Goal: Information Seeking & Learning: Learn about a topic

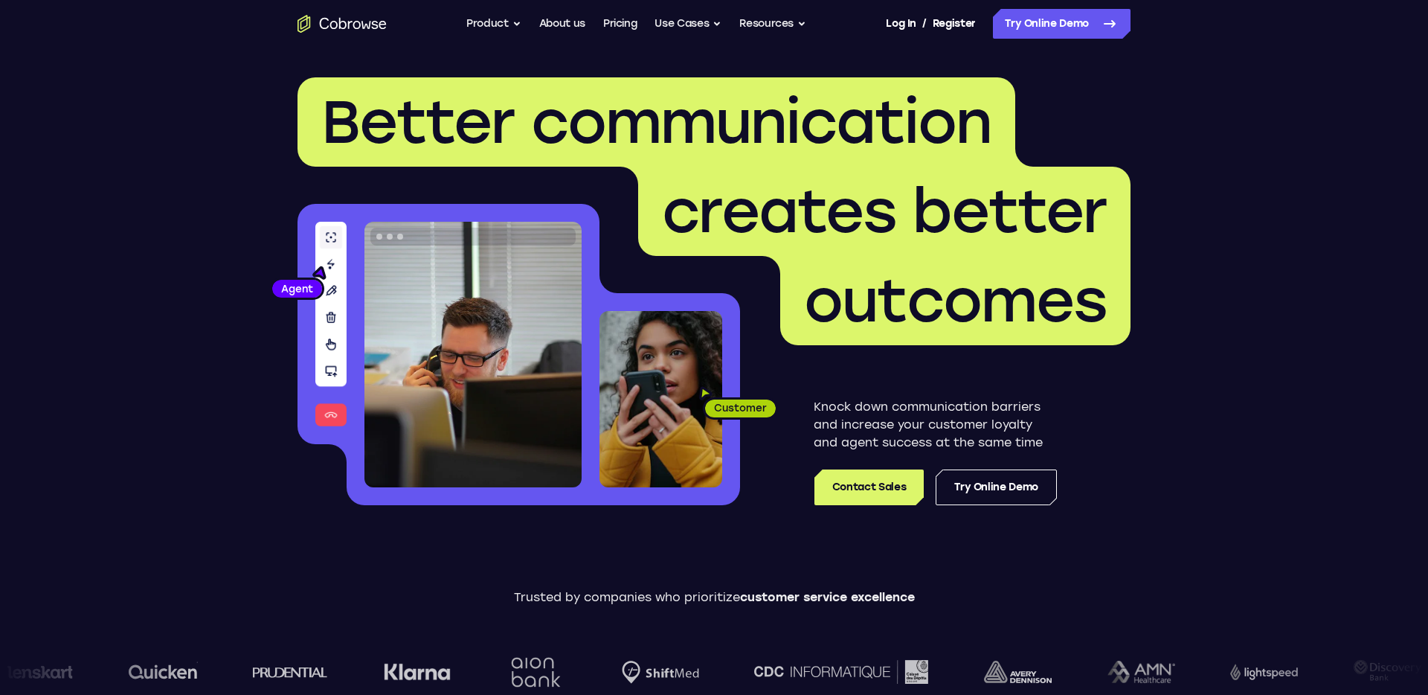
click at [1098, 161] on h1 "Better communication creates better outcomes" at bounding box center [714, 211] width 833 height 268
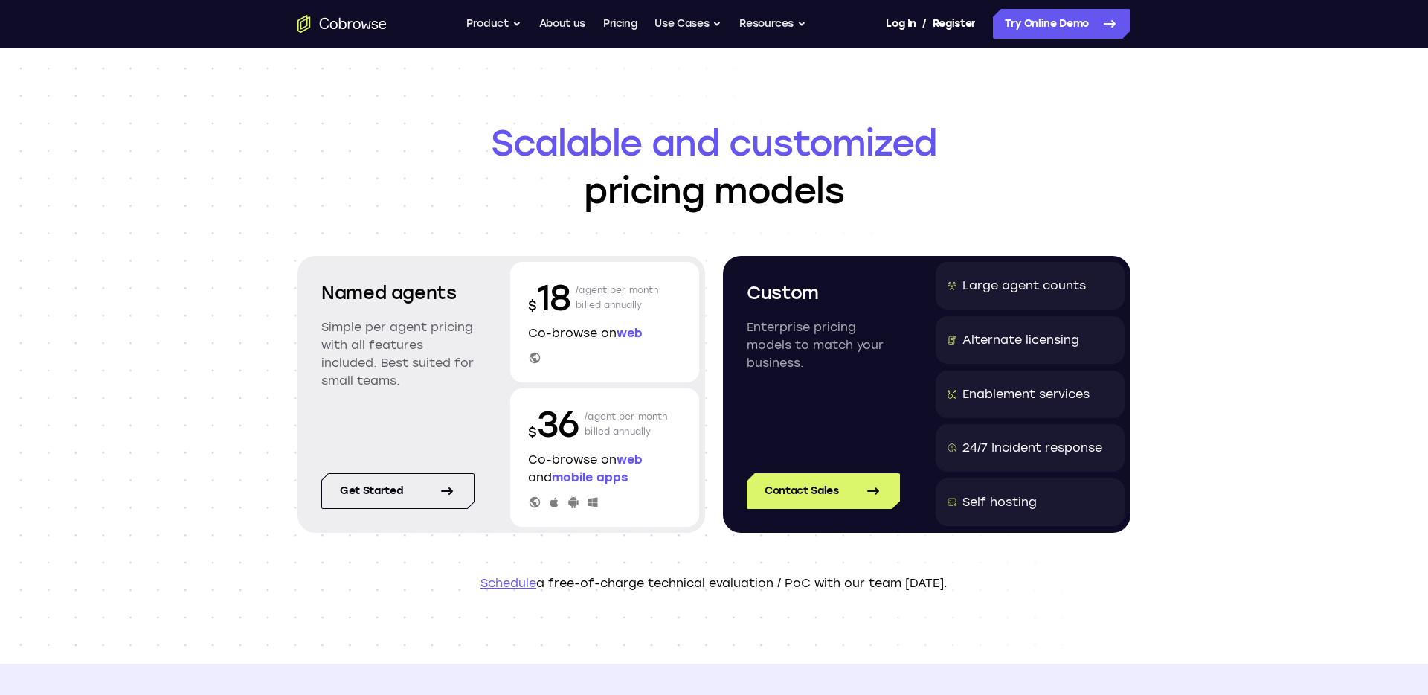
drag, startPoint x: 367, startPoint y: 327, endPoint x: 408, endPoint y: 378, distance: 65.5
click at [408, 378] on p "Simple per agent pricing with all features included. Best suited for small team…" at bounding box center [397, 353] width 153 height 71
click at [411, 381] on p "Simple per agent pricing with all features included. Best suited for small team…" at bounding box center [397, 353] width 153 height 71
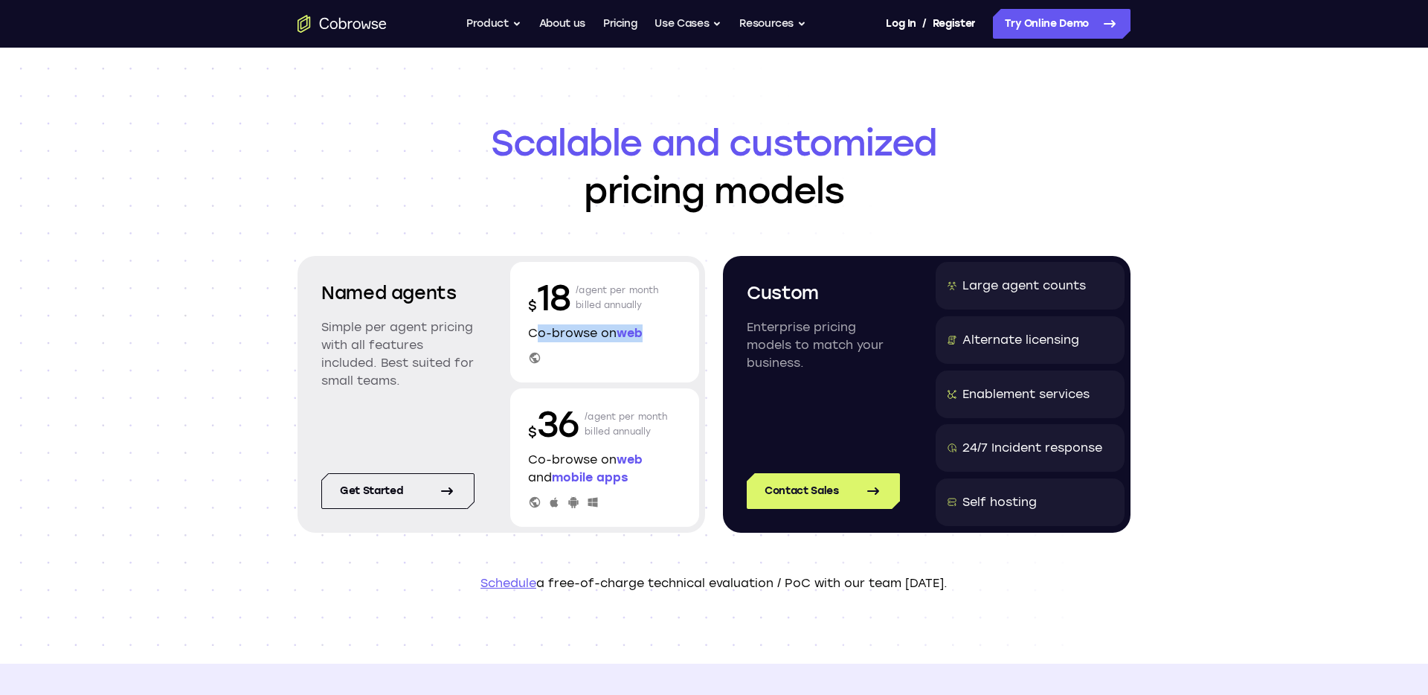
drag, startPoint x: 530, startPoint y: 334, endPoint x: 658, endPoint y: 334, distance: 127.9
click at [658, 334] on p "Co-browse on web" at bounding box center [604, 333] width 153 height 18
drag, startPoint x: 530, startPoint y: 461, endPoint x: 643, endPoint y: 478, distance: 114.2
click at [643, 478] on p "Co-browse on web and mobile apps" at bounding box center [604, 469] width 153 height 36
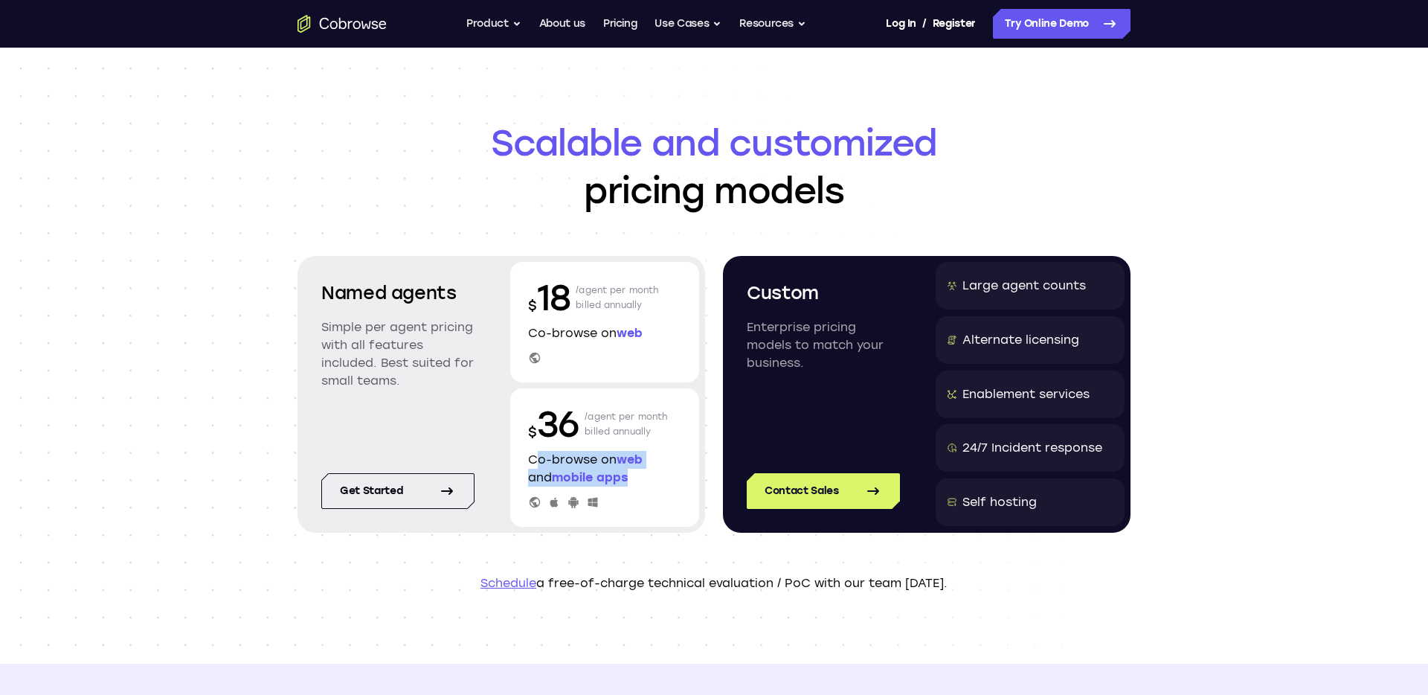
click at [674, 477] on p "Co-browse on web and mobile apps" at bounding box center [604, 469] width 153 height 36
click at [809, 362] on p "Enterprise pricing models to match your business." at bounding box center [823, 345] width 153 height 54
click at [1064, 292] on div "Large agent counts" at bounding box center [1024, 286] width 123 height 18
click at [1049, 346] on div "Alternate licensing" at bounding box center [1021, 340] width 117 height 18
click at [1045, 386] on div "Enablement services" at bounding box center [1026, 394] width 127 height 18
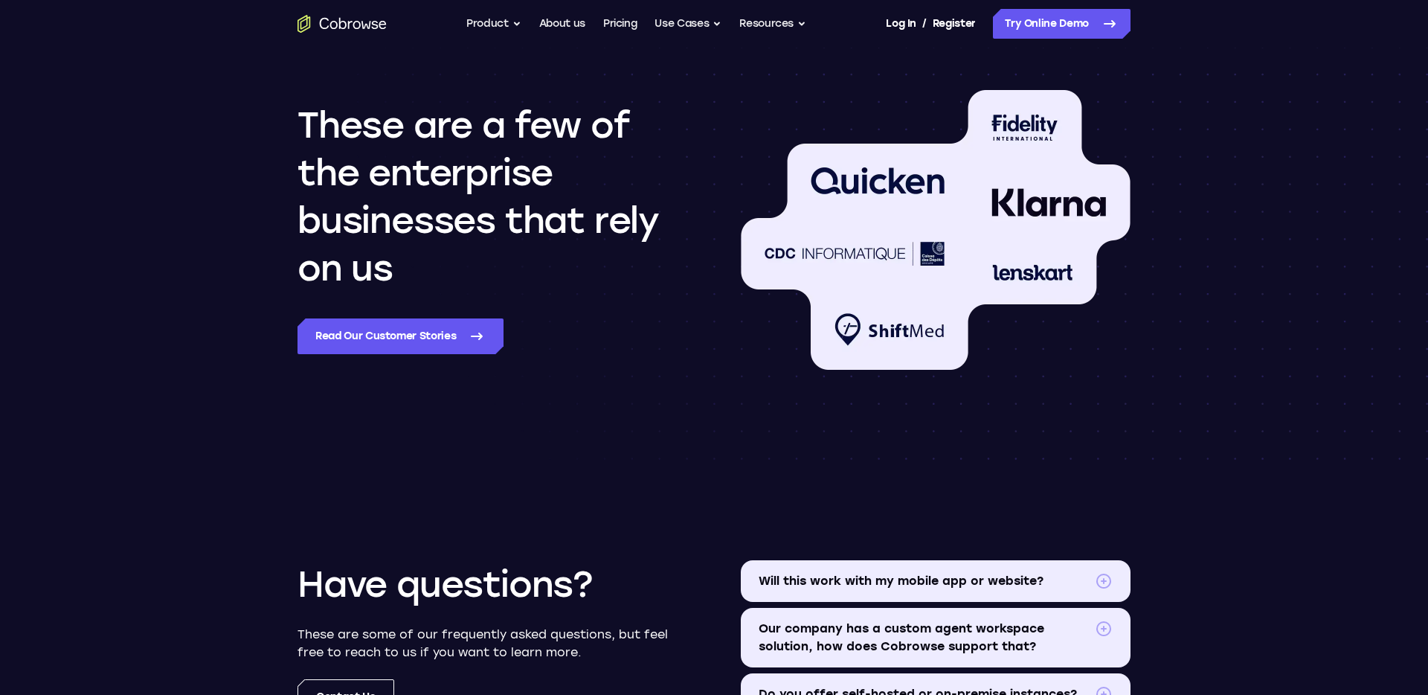
scroll to position [1339, 0]
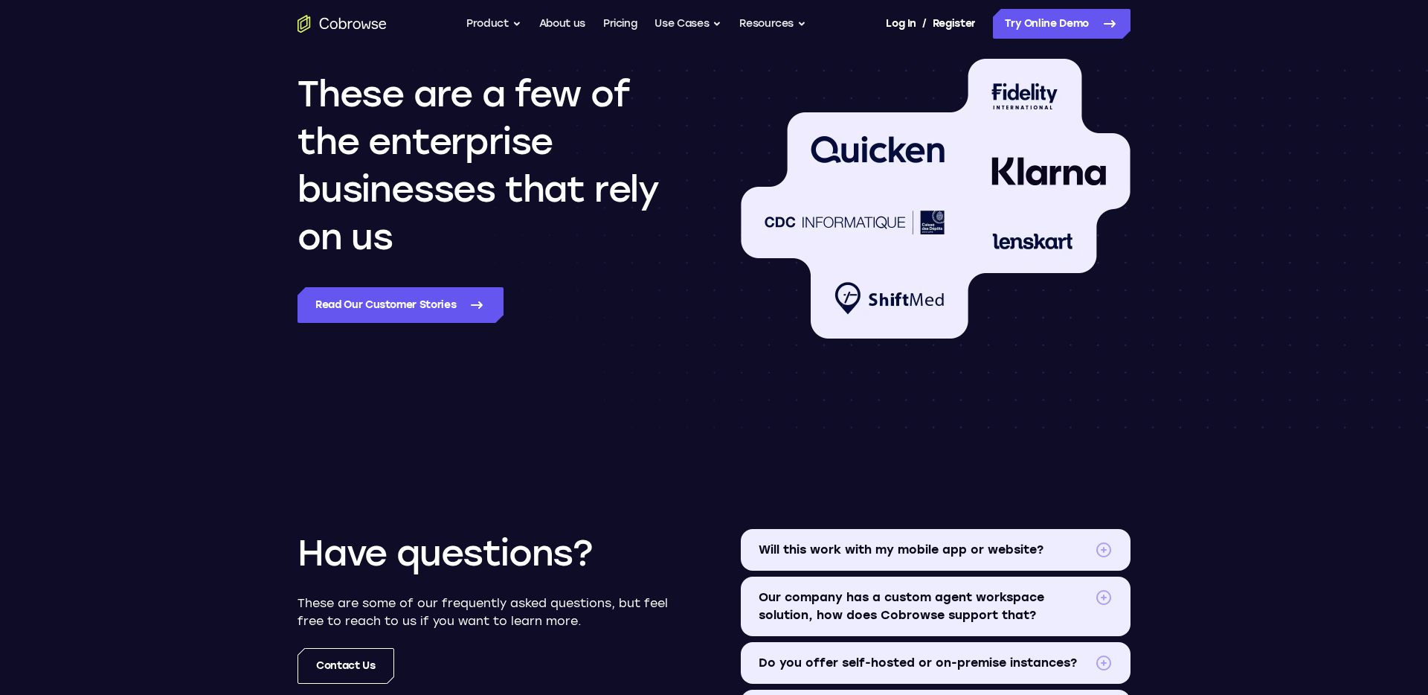
drag, startPoint x: 376, startPoint y: 143, endPoint x: 421, endPoint y: 237, distance: 104.5
click at [421, 237] on h2 "These are a few of the enterprise businesses that rely on us" at bounding box center [493, 165] width 390 height 190
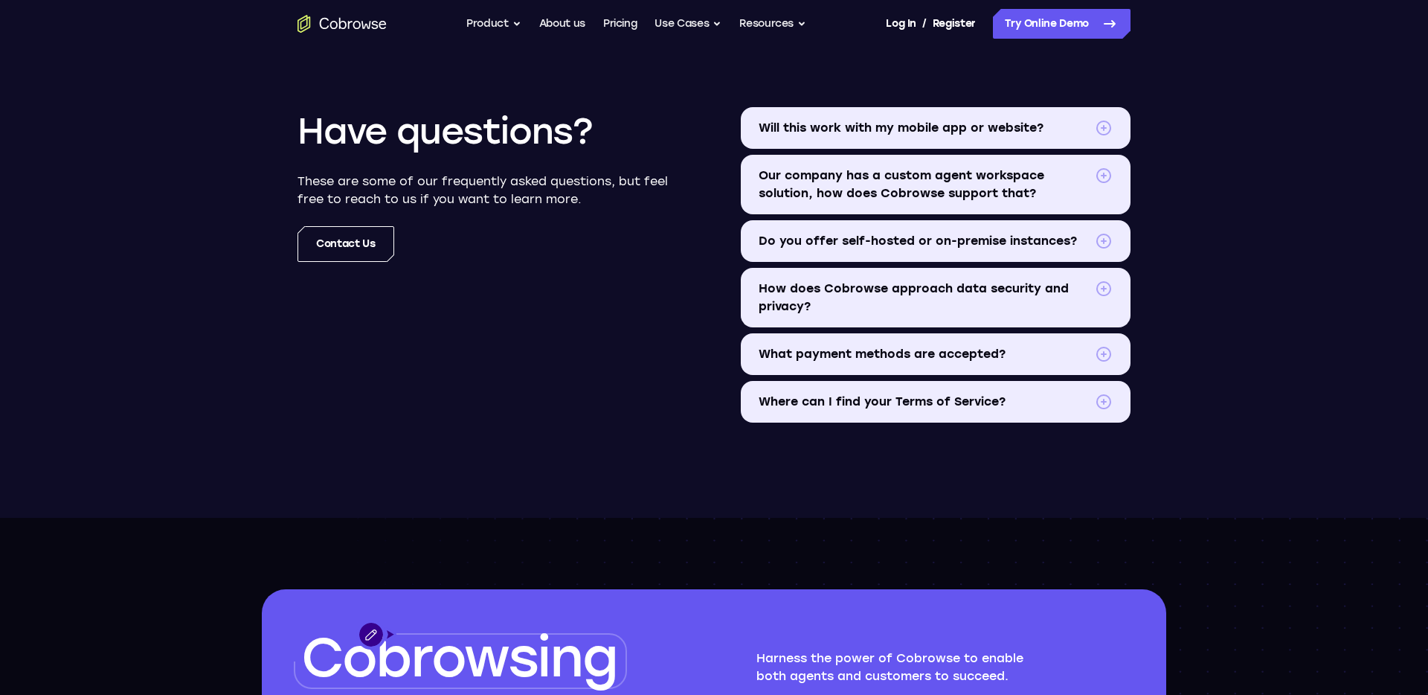
scroll to position [1764, 0]
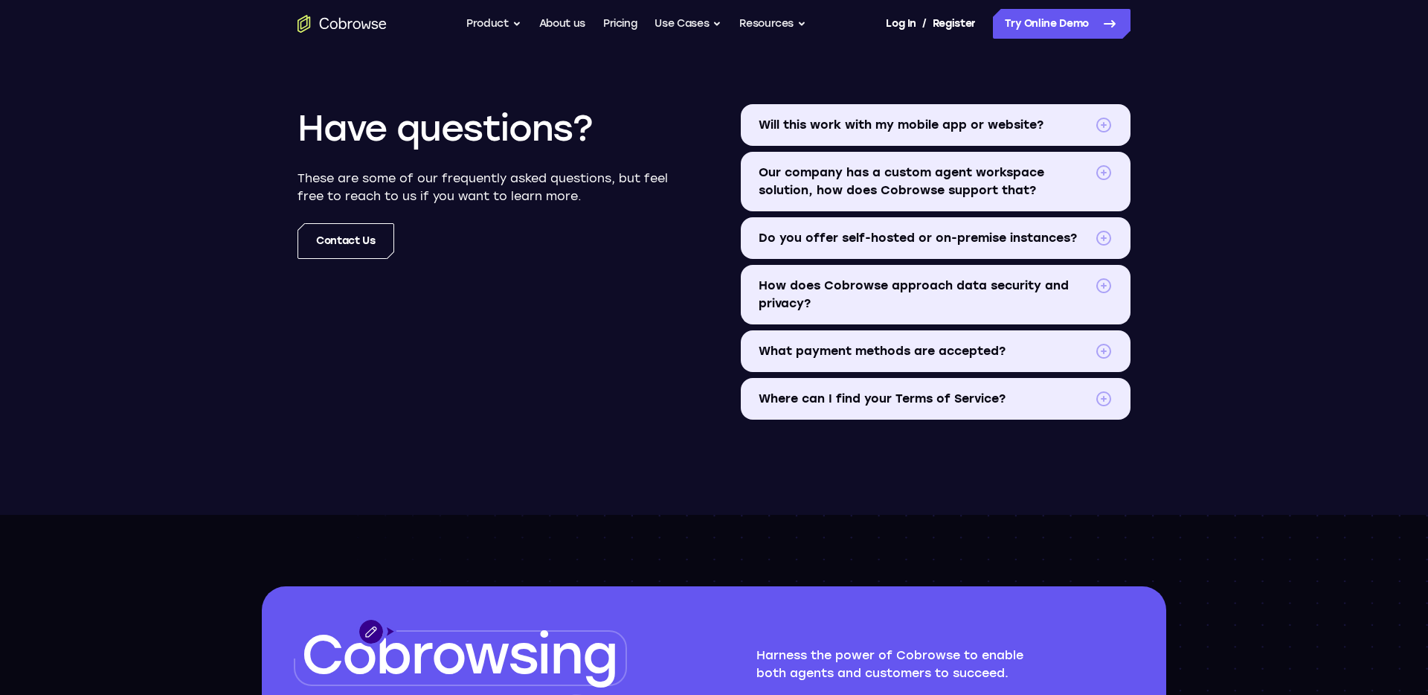
click at [1102, 236] on span at bounding box center [1104, 238] width 18 height 18
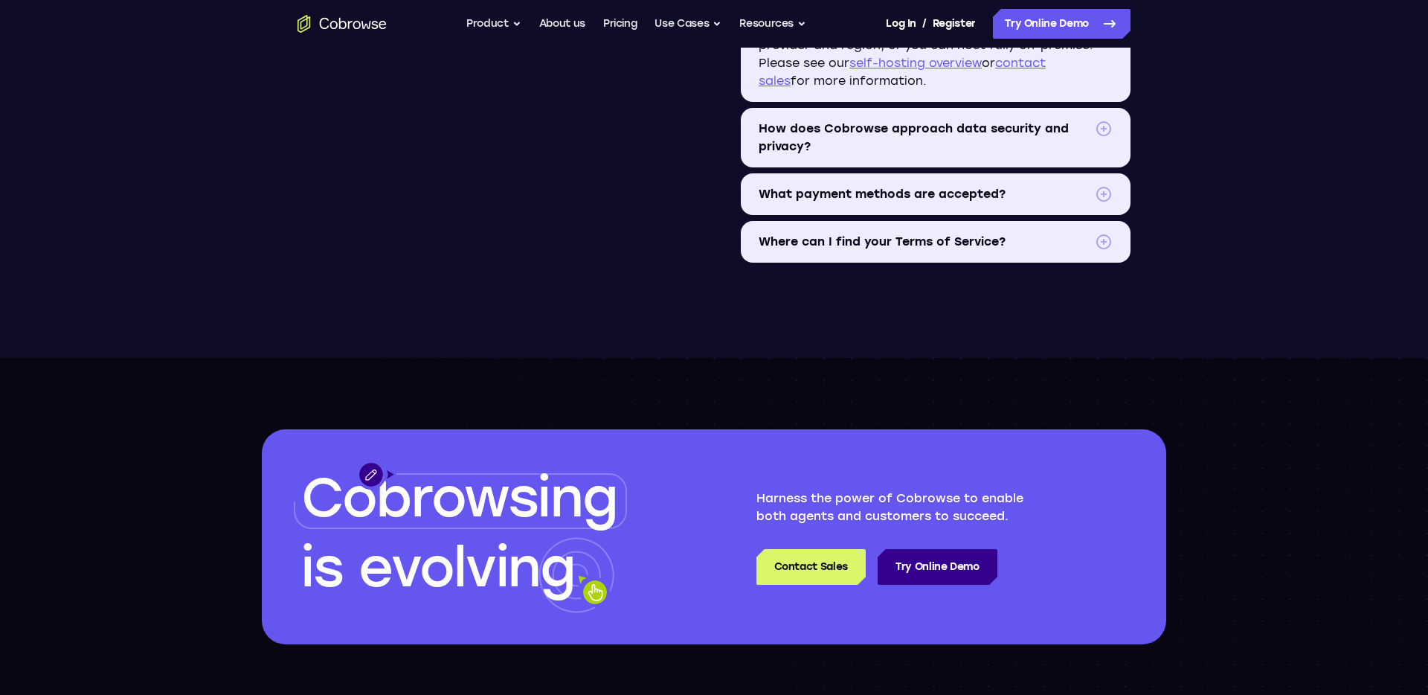
scroll to position [2005, 0]
click at [957, 189] on span "What payment methods are accepted?" at bounding box center [924, 193] width 330 height 18
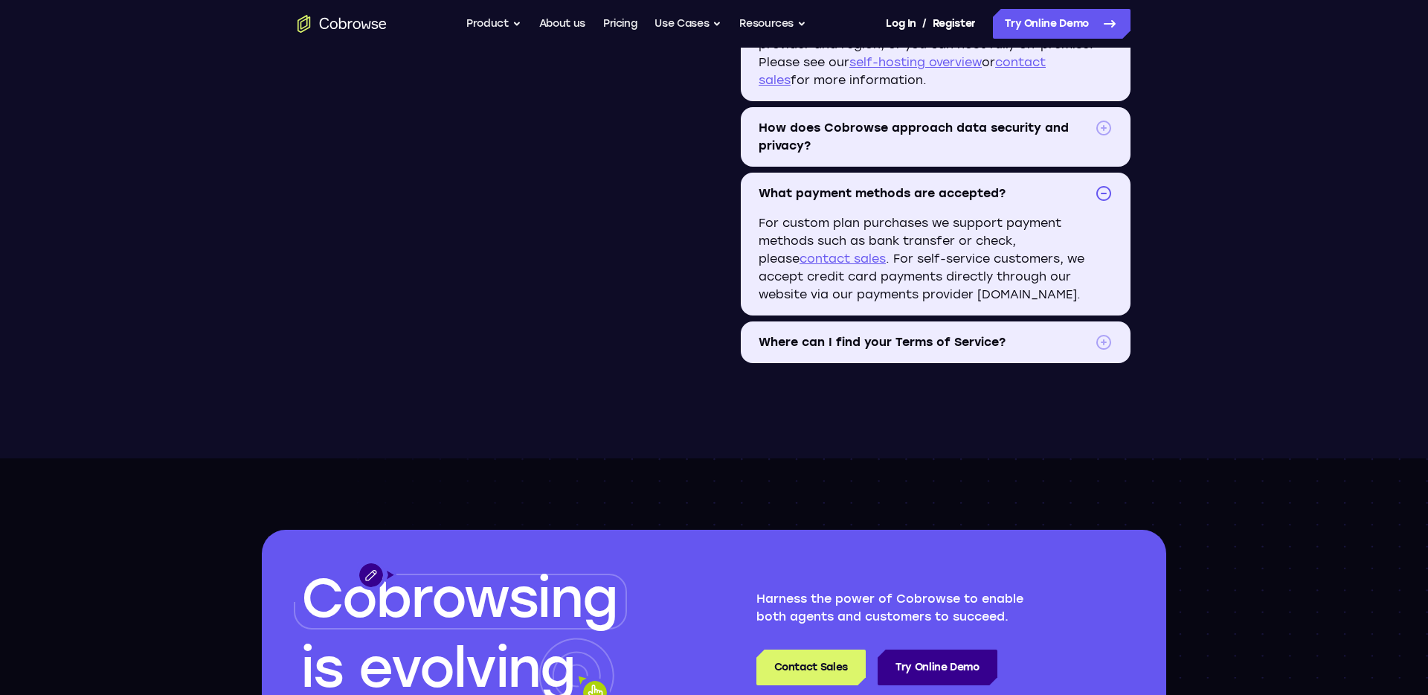
click at [817, 355] on summary "Where can I find your Terms of Service?" at bounding box center [936, 342] width 390 height 42
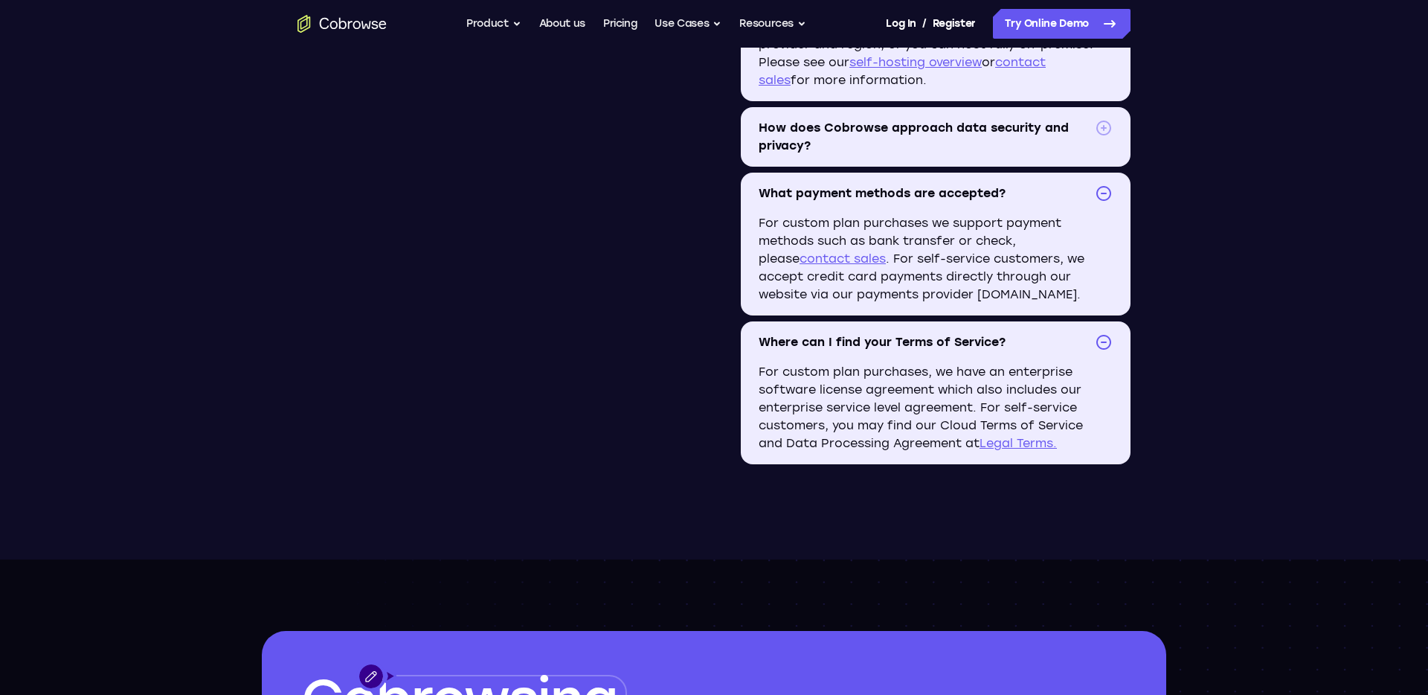
scroll to position [1392, 0]
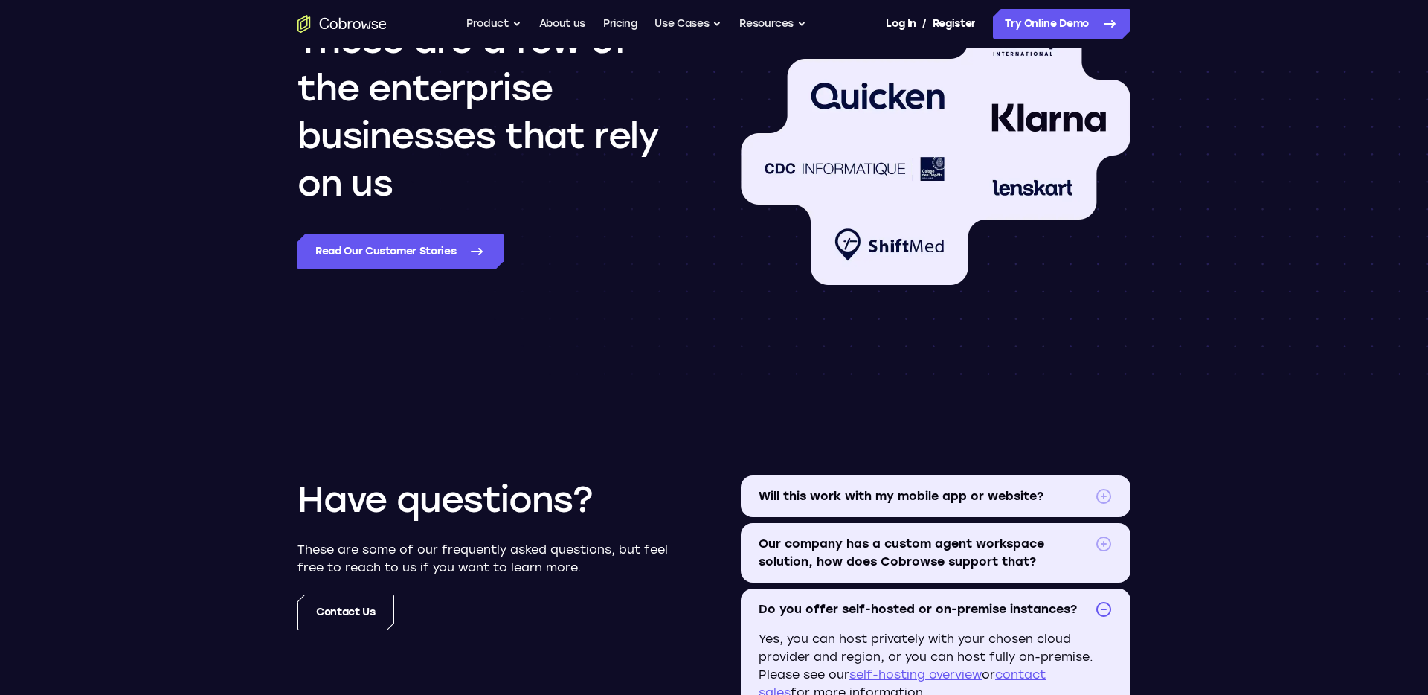
click at [1019, 497] on span "Will this work with my mobile app or website?" at bounding box center [924, 496] width 330 height 18
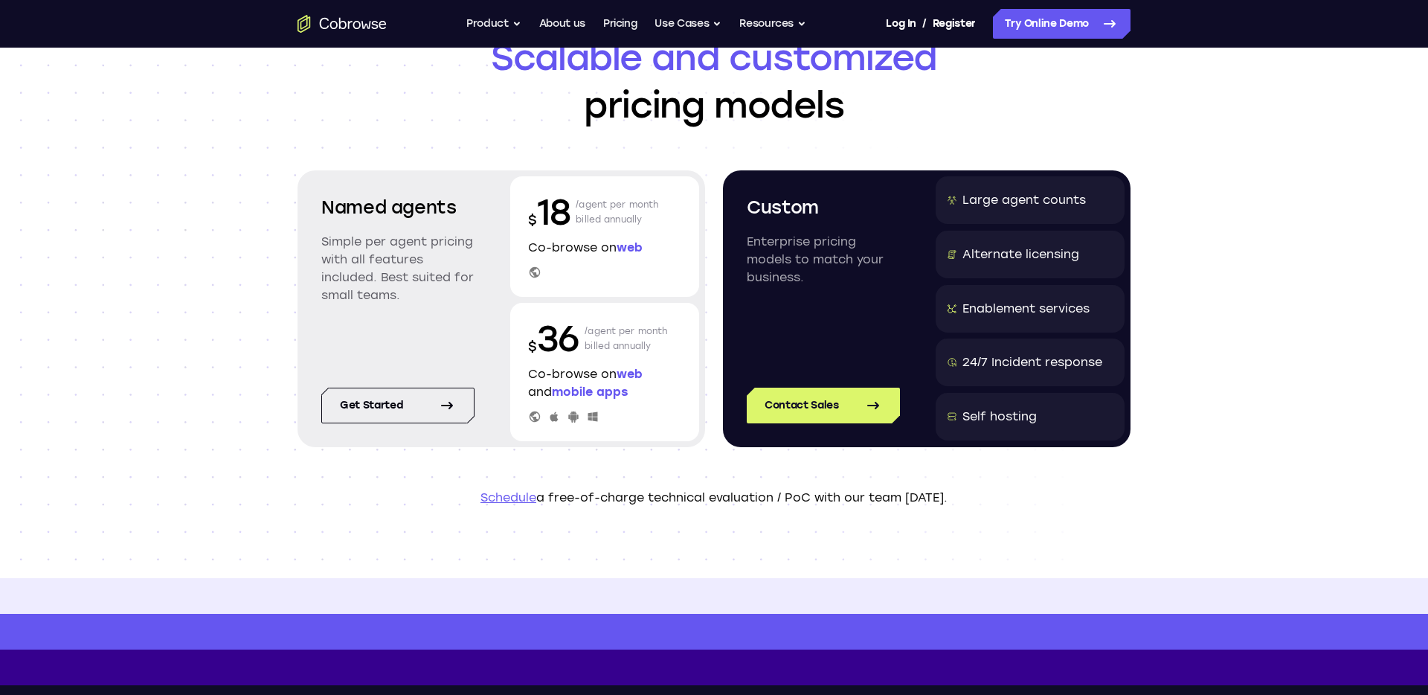
scroll to position [1, 0]
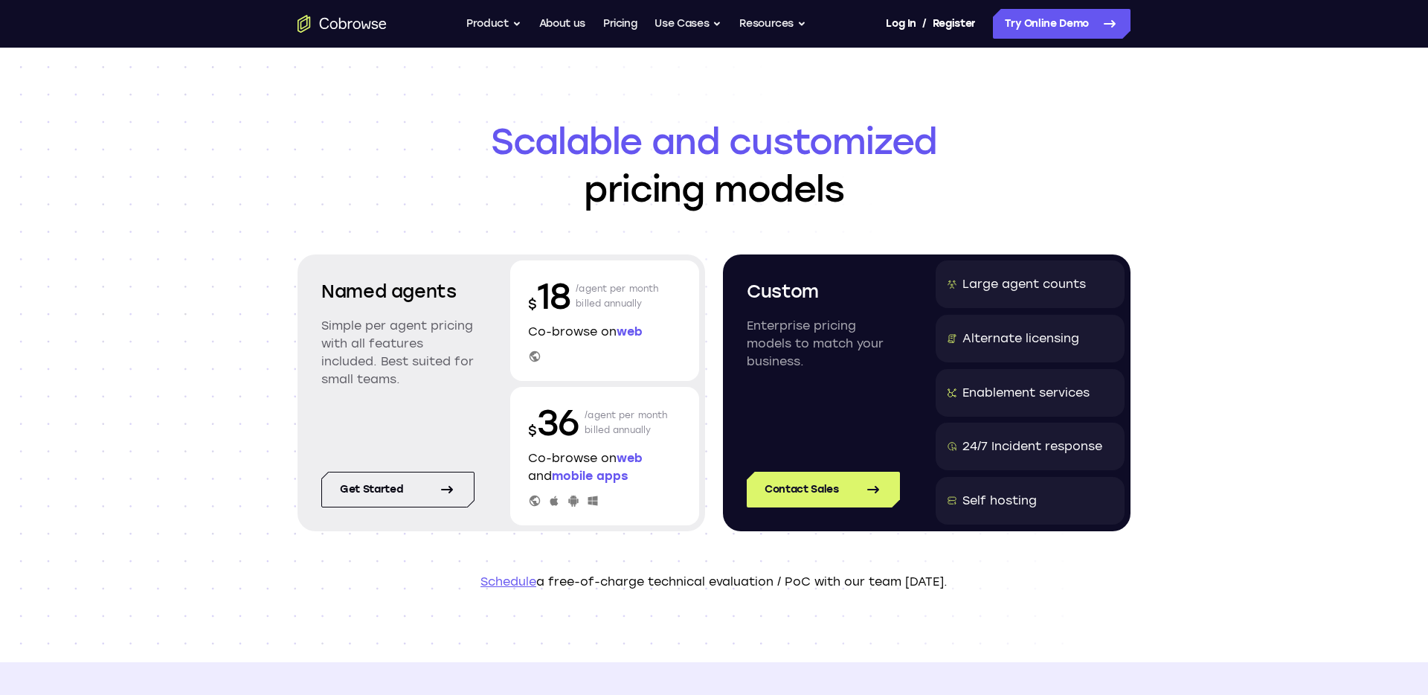
click at [612, 150] on span "Scalable and customized" at bounding box center [714, 142] width 833 height 48
click at [605, 22] on link "Pricing" at bounding box center [620, 24] width 34 height 30
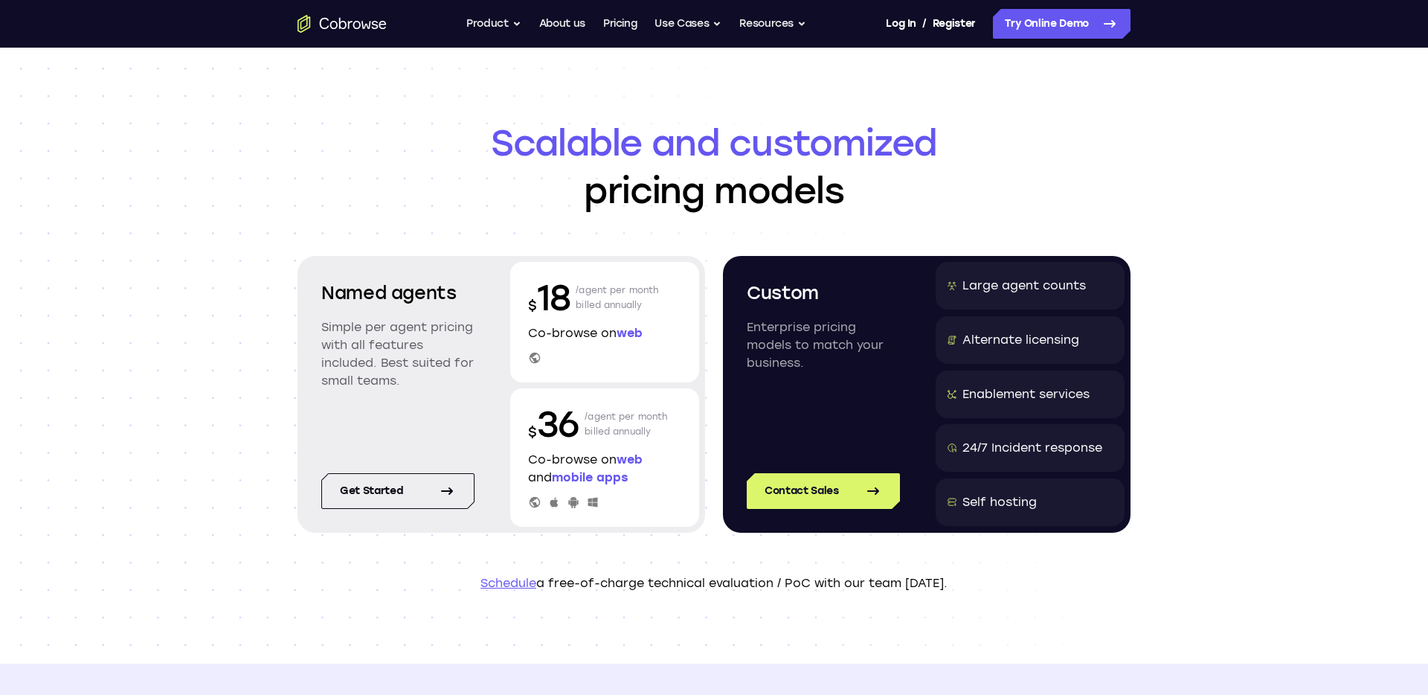
click at [1238, 211] on div "Scalable and customized pricing models Named agents Simple per agent pricing wi…" at bounding box center [714, 356] width 1428 height 616
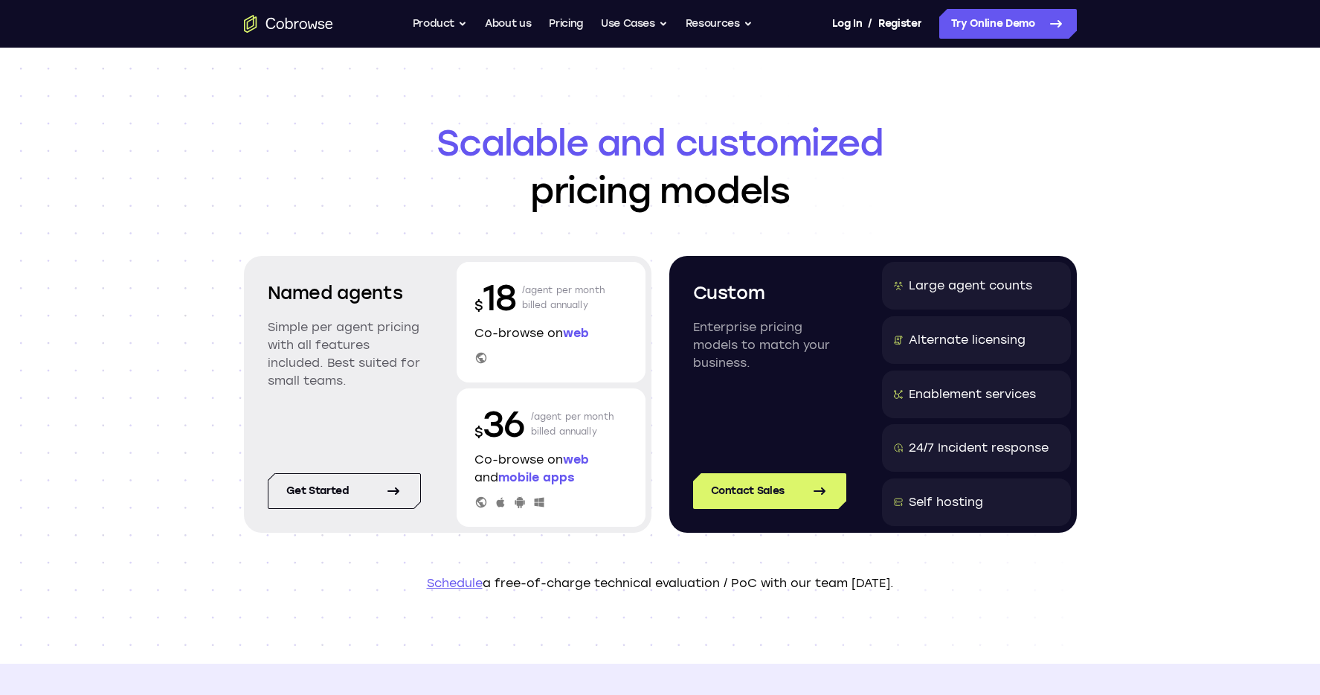
click at [1092, 25] on div "Go back Powerful, Flexible and Trustworthy. Avoid all extra friction for both A…" at bounding box center [660, 24] width 952 height 30
click at [1200, 115] on div "Scalable and customized pricing models Named agents Simple per agent pricing wi…" at bounding box center [660, 356] width 1320 height 616
click at [1209, 23] on nav "Go back Powerful, Flexible and Trustworthy. Avoid all extra friction for both A…" at bounding box center [660, 24] width 1320 height 48
click at [1205, 157] on div "Scalable and customized pricing models Named agents Simple per agent pricing wi…" at bounding box center [660, 356] width 1320 height 616
